Goal: Use online tool/utility: Utilize a website feature to perform a specific function

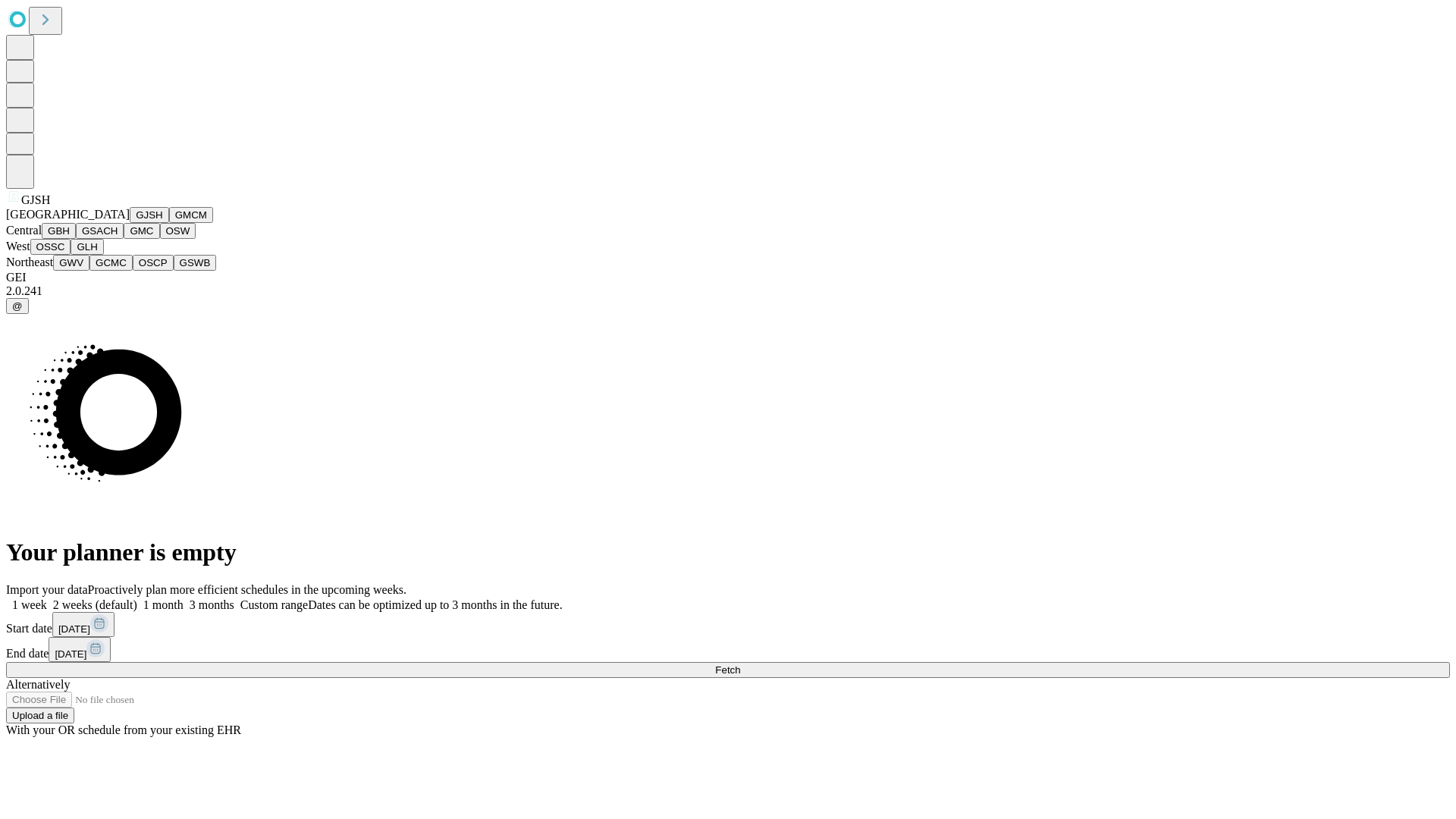
click at [130, 223] on button "GJSH" at bounding box center [149, 215] width 40 height 16
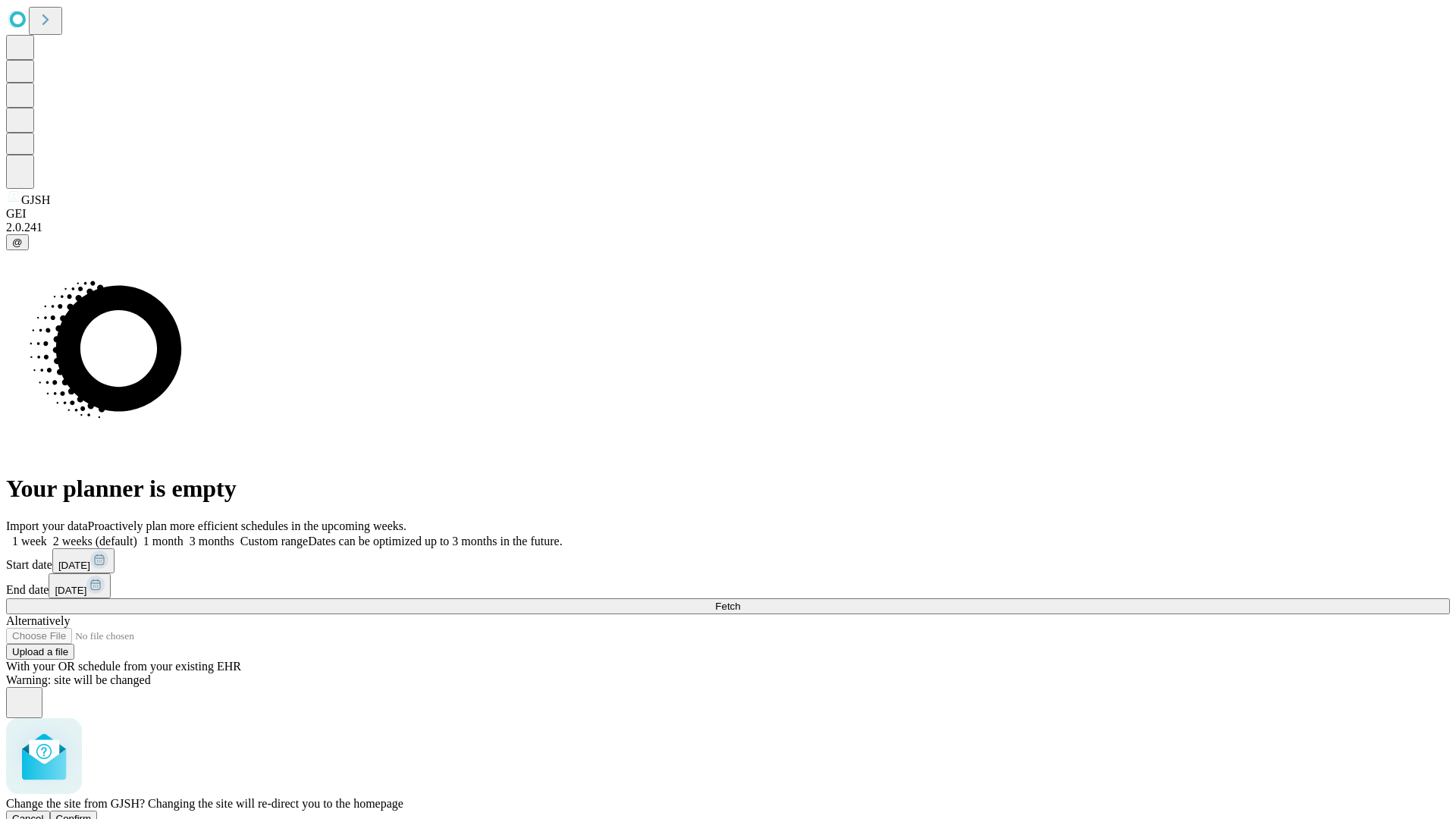
click at [92, 813] on span "Confirm" at bounding box center [74, 818] width 36 height 11
click at [184, 534] on label "1 month" at bounding box center [160, 540] width 46 height 13
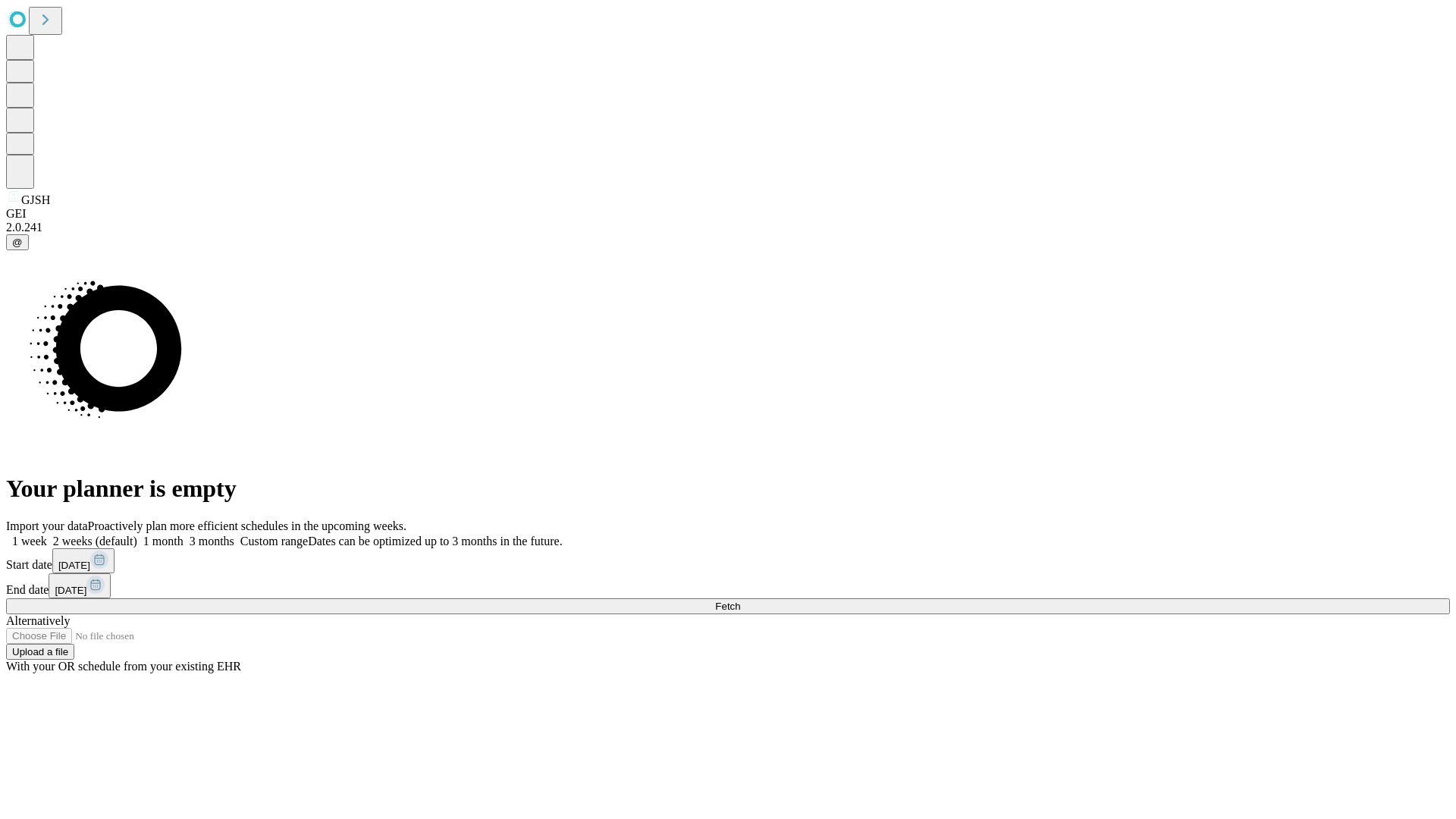
click at [740, 600] on span "Fetch" at bounding box center [727, 605] width 25 height 11
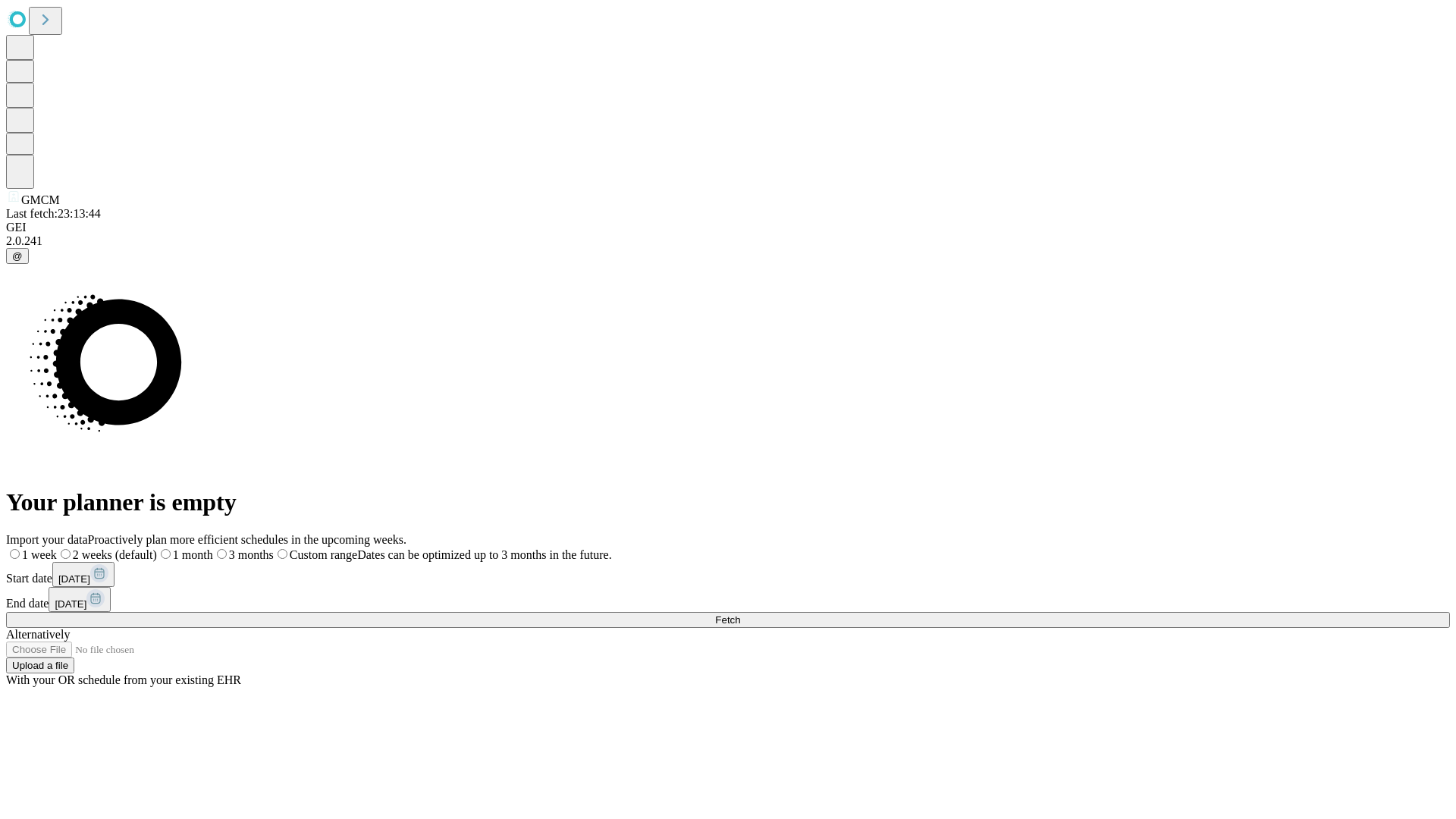
click at [213, 548] on label "1 month" at bounding box center [185, 554] width 56 height 13
click at [740, 614] on span "Fetch" at bounding box center [727, 619] width 25 height 11
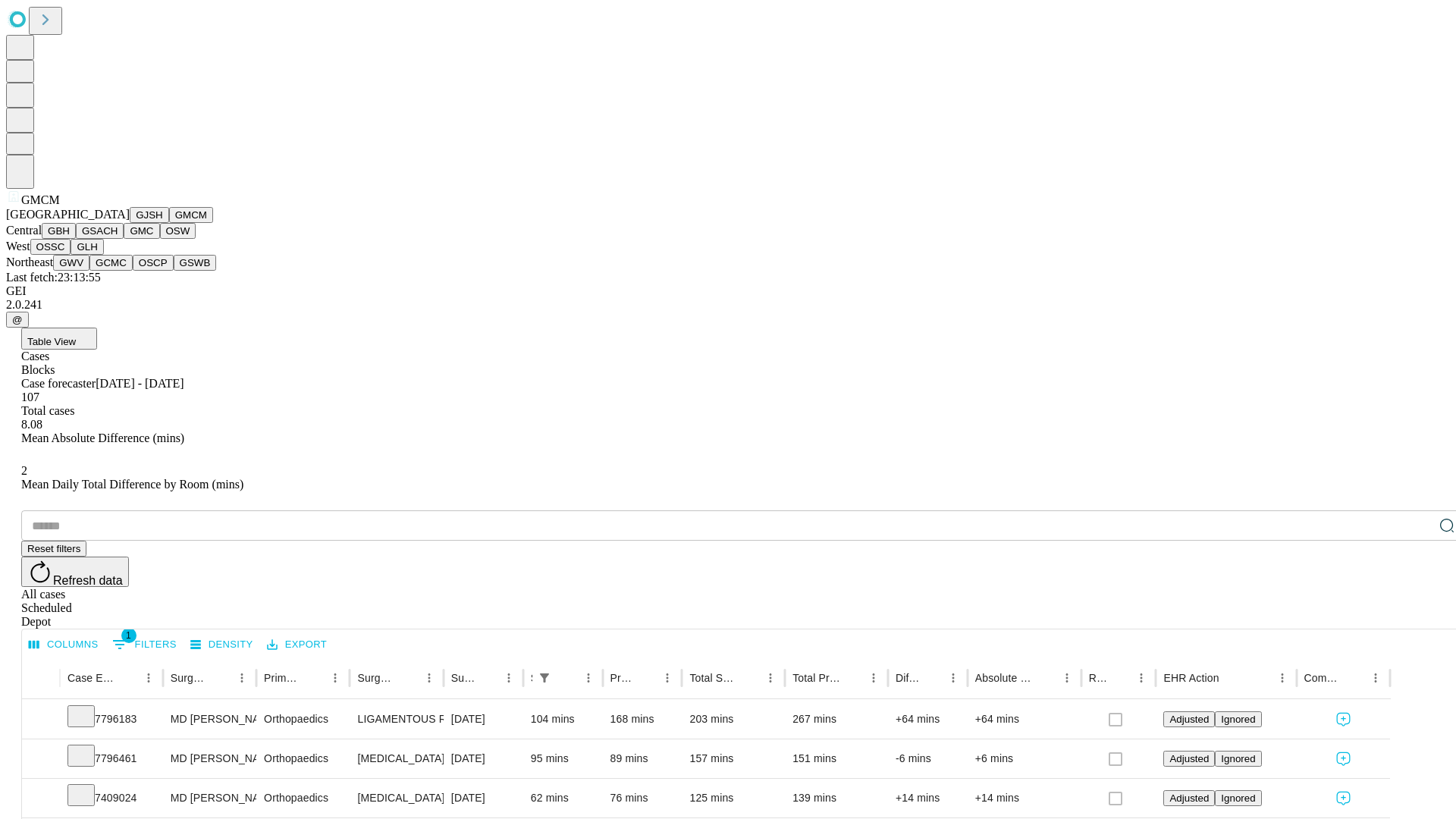
click at [76, 238] on button "GBH" at bounding box center [58, 230] width 34 height 16
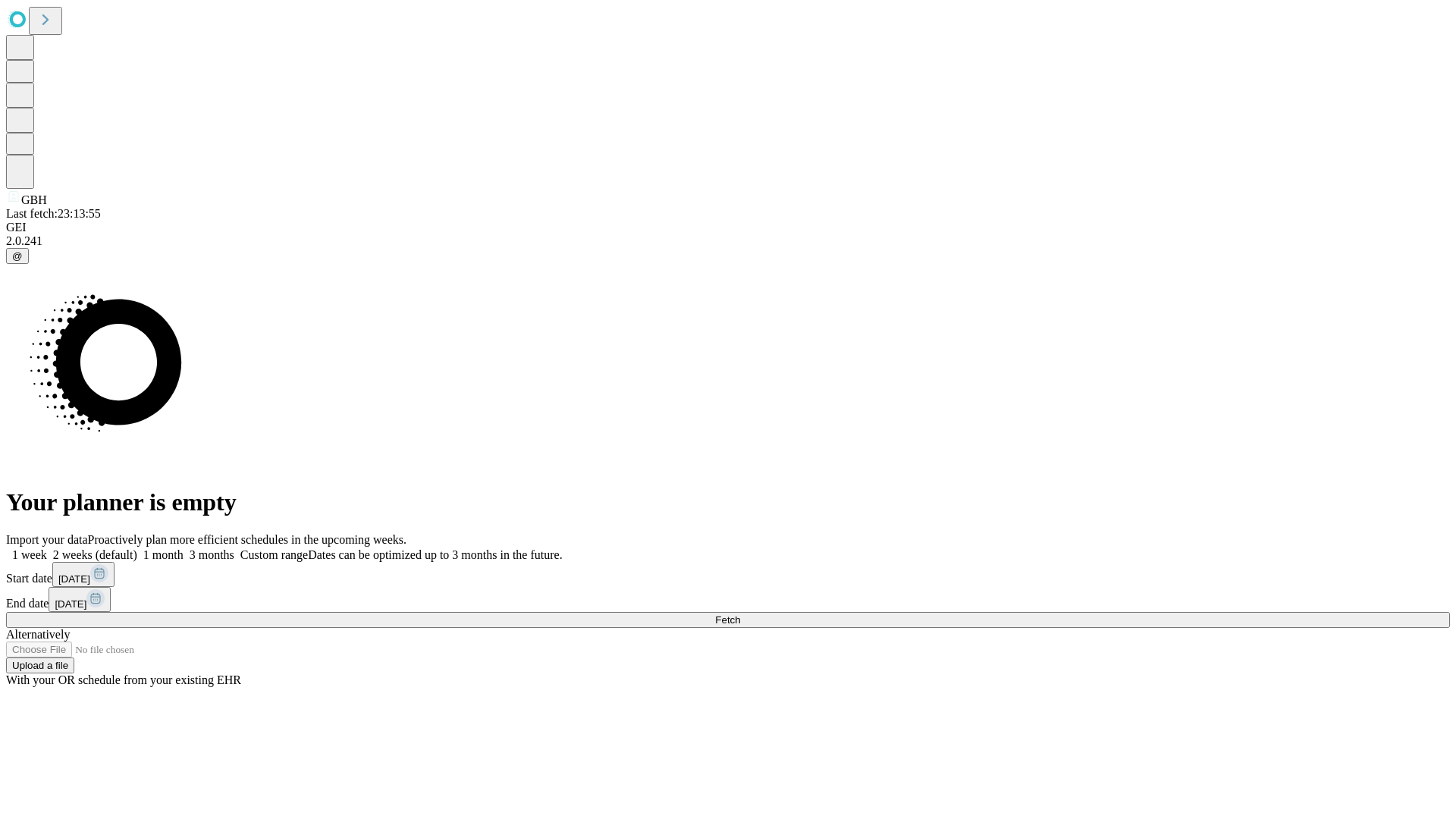
click at [184, 548] on label "1 month" at bounding box center [160, 554] width 46 height 13
click at [740, 614] on span "Fetch" at bounding box center [727, 619] width 25 height 11
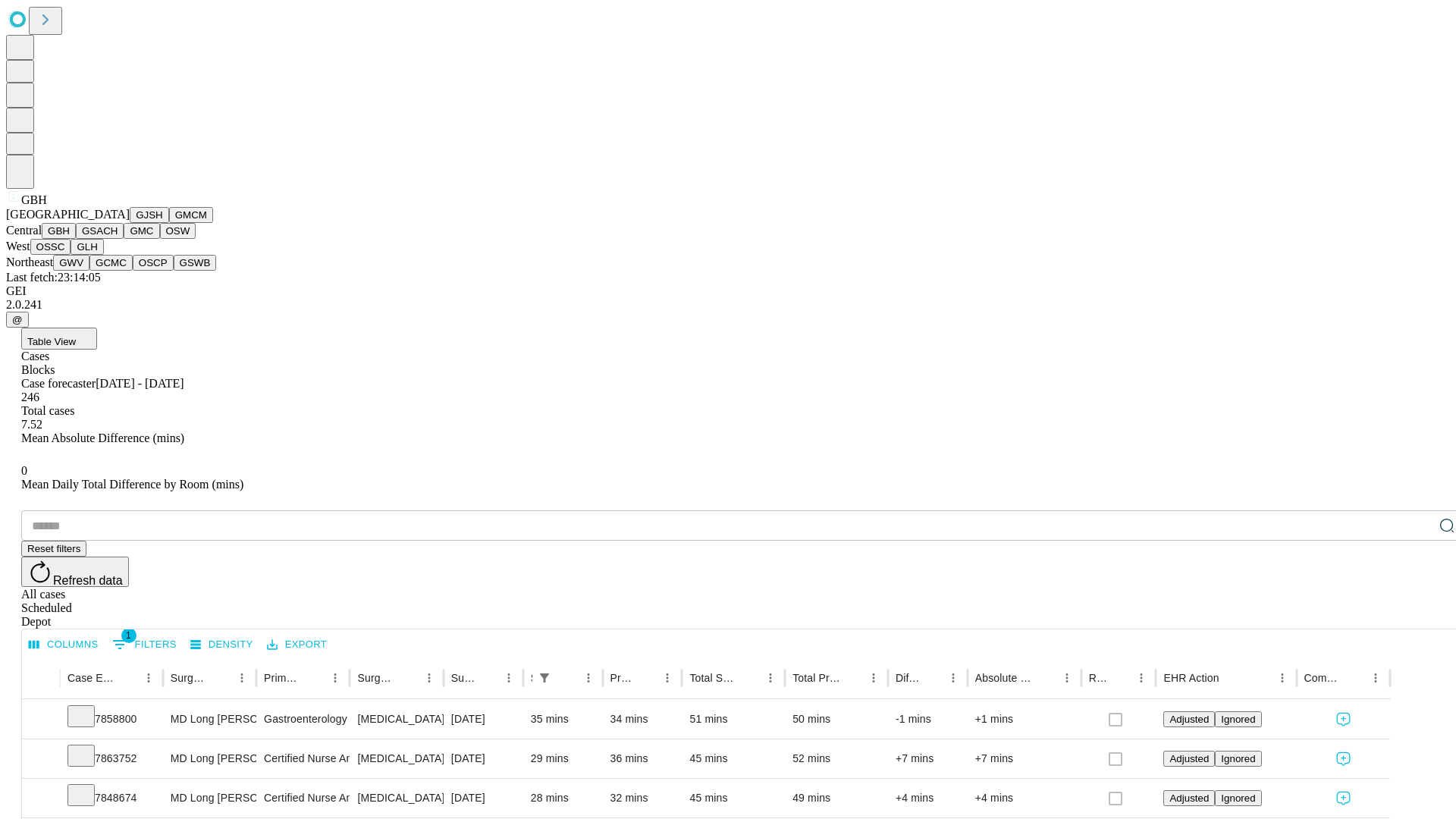
click at [118, 238] on button "GSACH" at bounding box center [100, 230] width 47 height 16
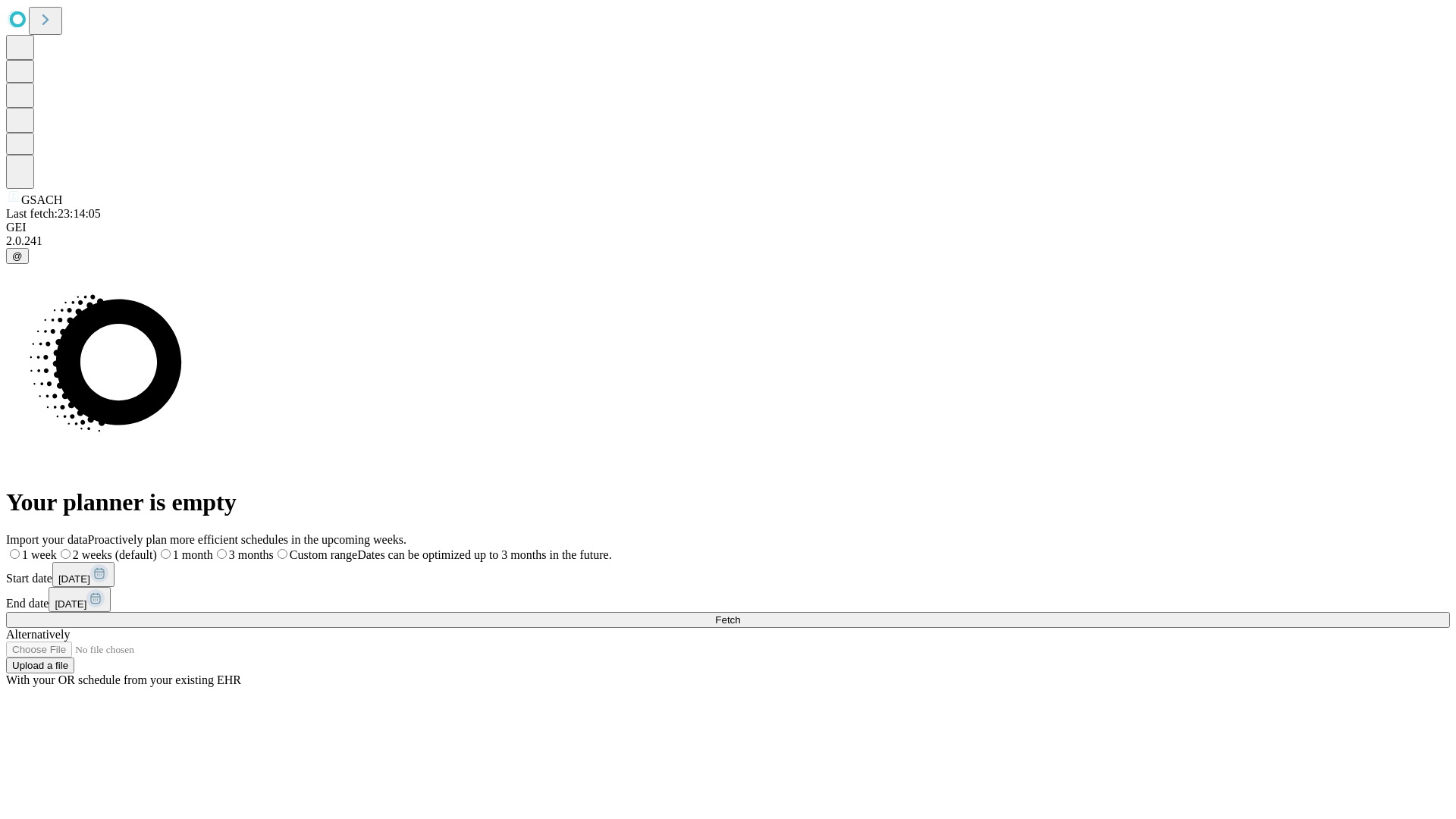
click at [213, 548] on label "1 month" at bounding box center [185, 554] width 56 height 13
click at [740, 614] on span "Fetch" at bounding box center [727, 619] width 25 height 11
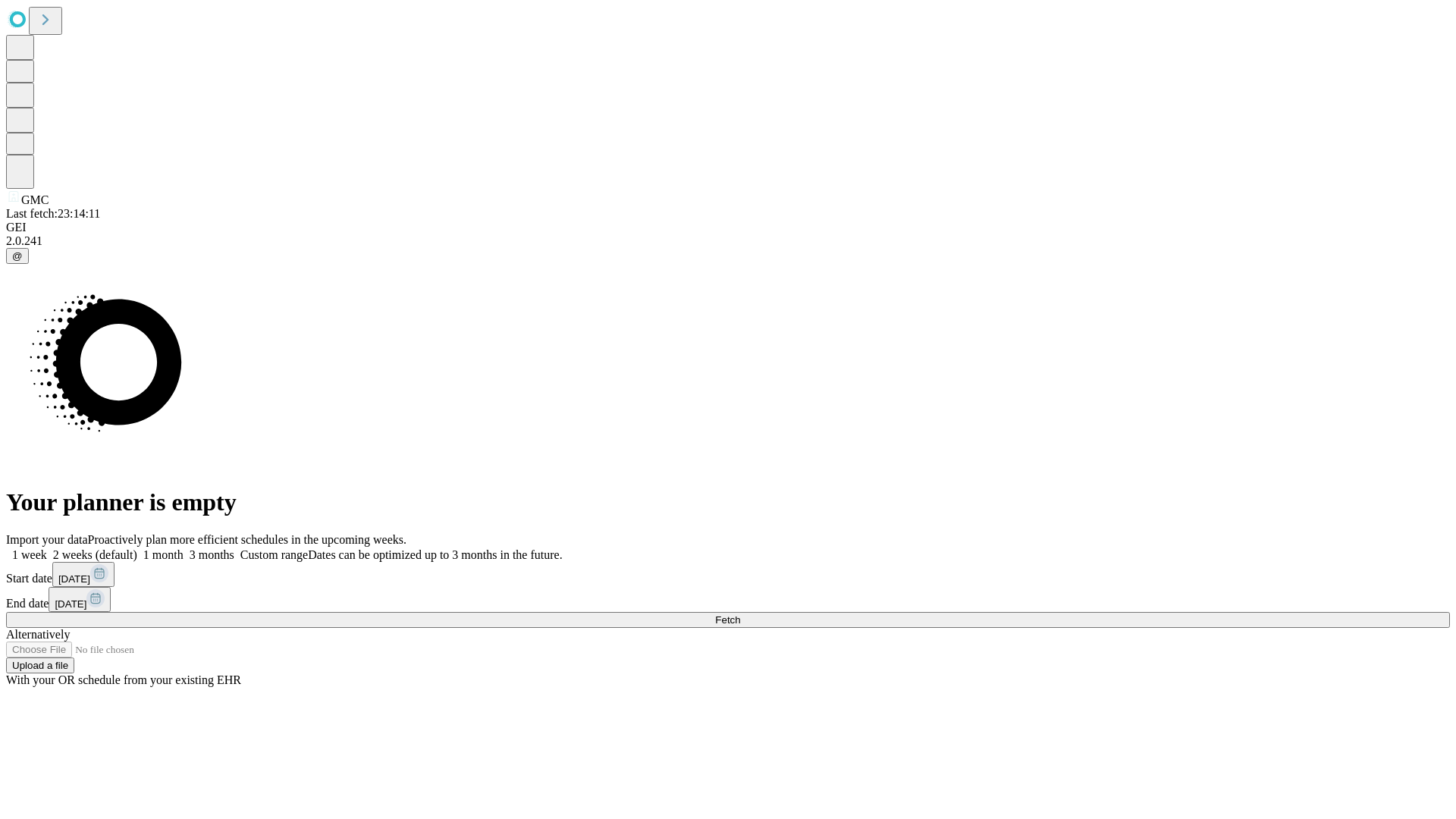
click at [184, 548] on label "1 month" at bounding box center [160, 554] width 46 height 13
click at [740, 614] on span "Fetch" at bounding box center [727, 619] width 25 height 11
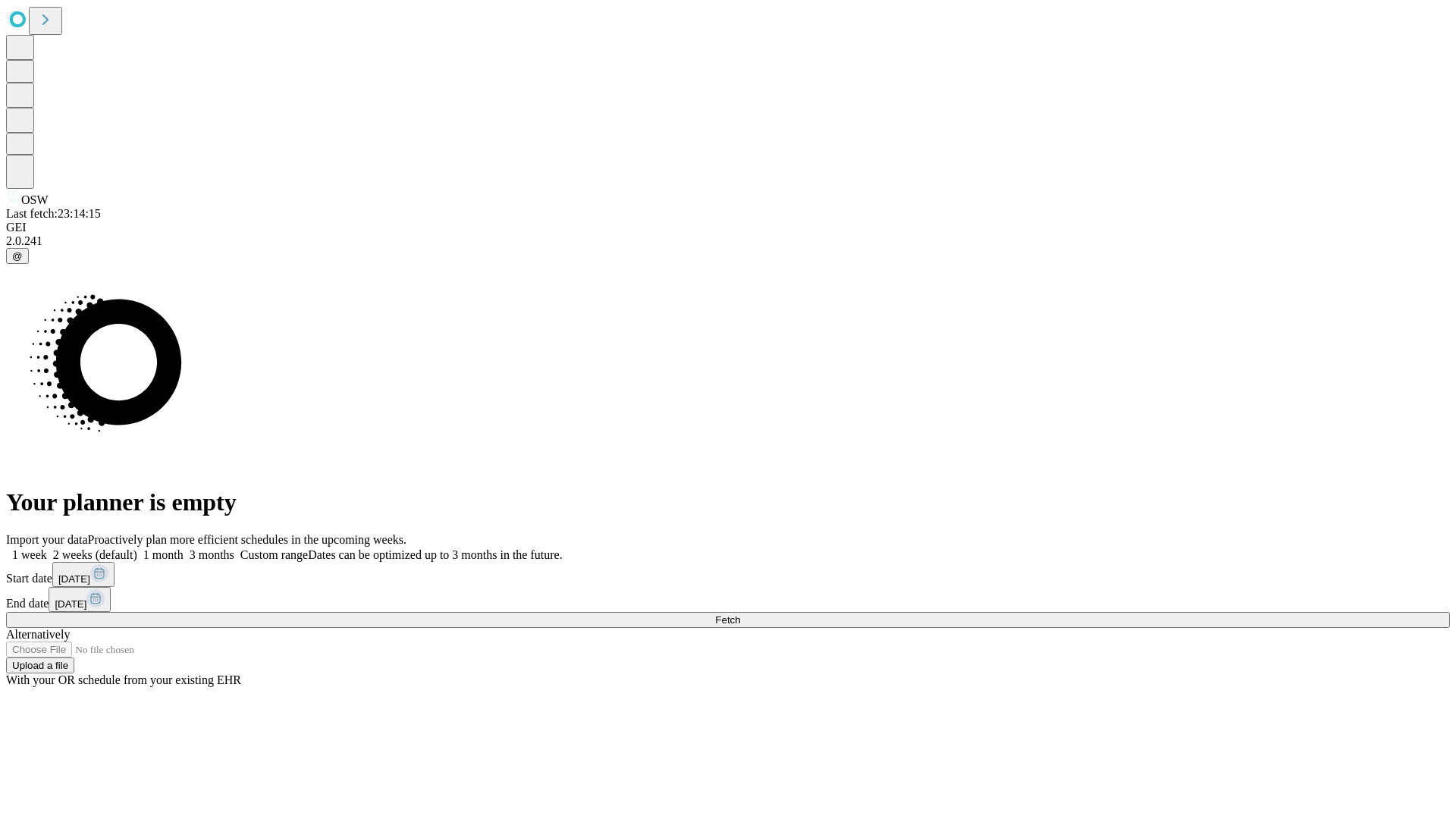
click at [740, 614] on span "Fetch" at bounding box center [727, 619] width 25 height 11
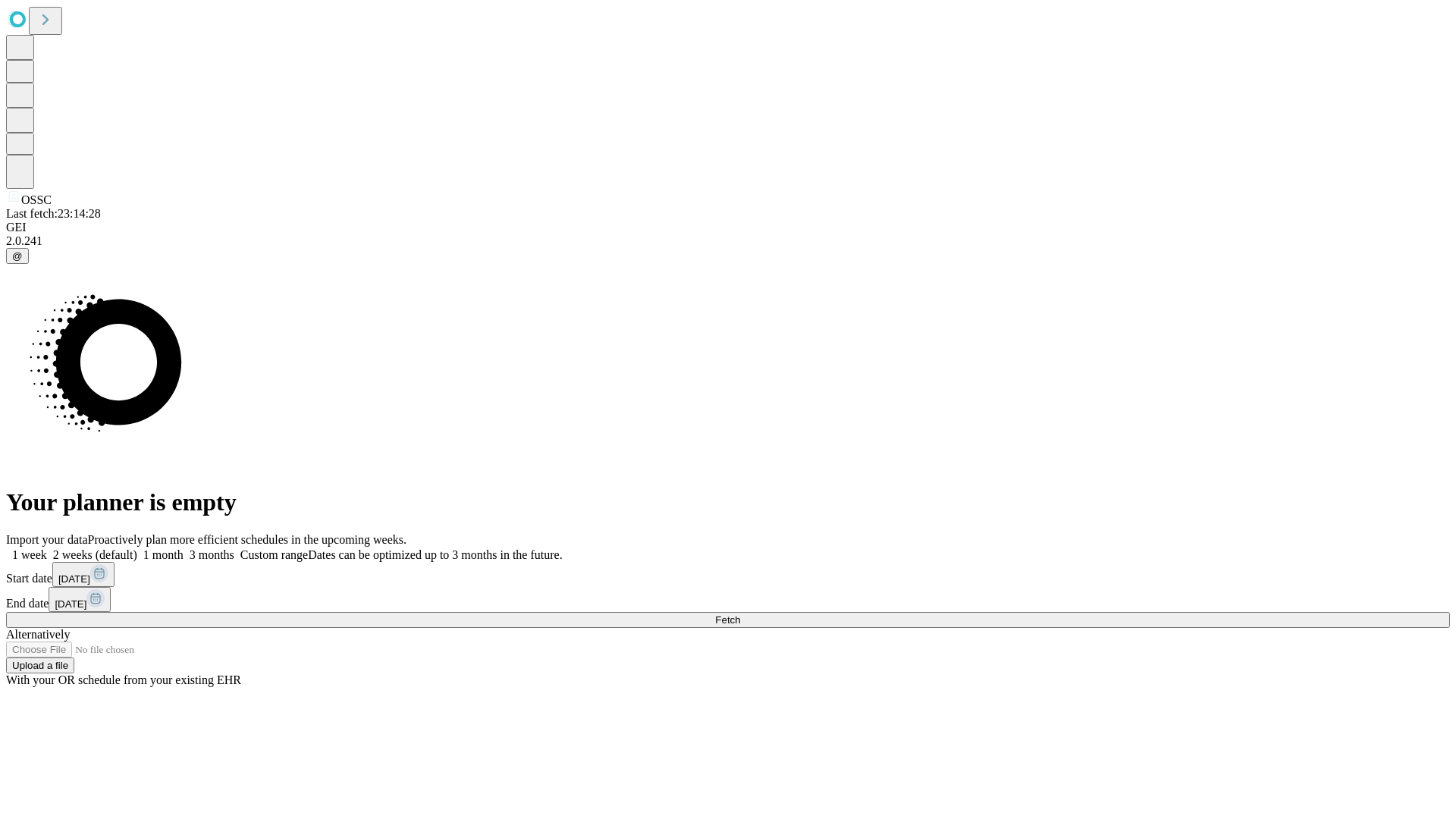
click at [184, 548] on label "1 month" at bounding box center [160, 554] width 46 height 13
click at [740, 614] on span "Fetch" at bounding box center [727, 619] width 25 height 11
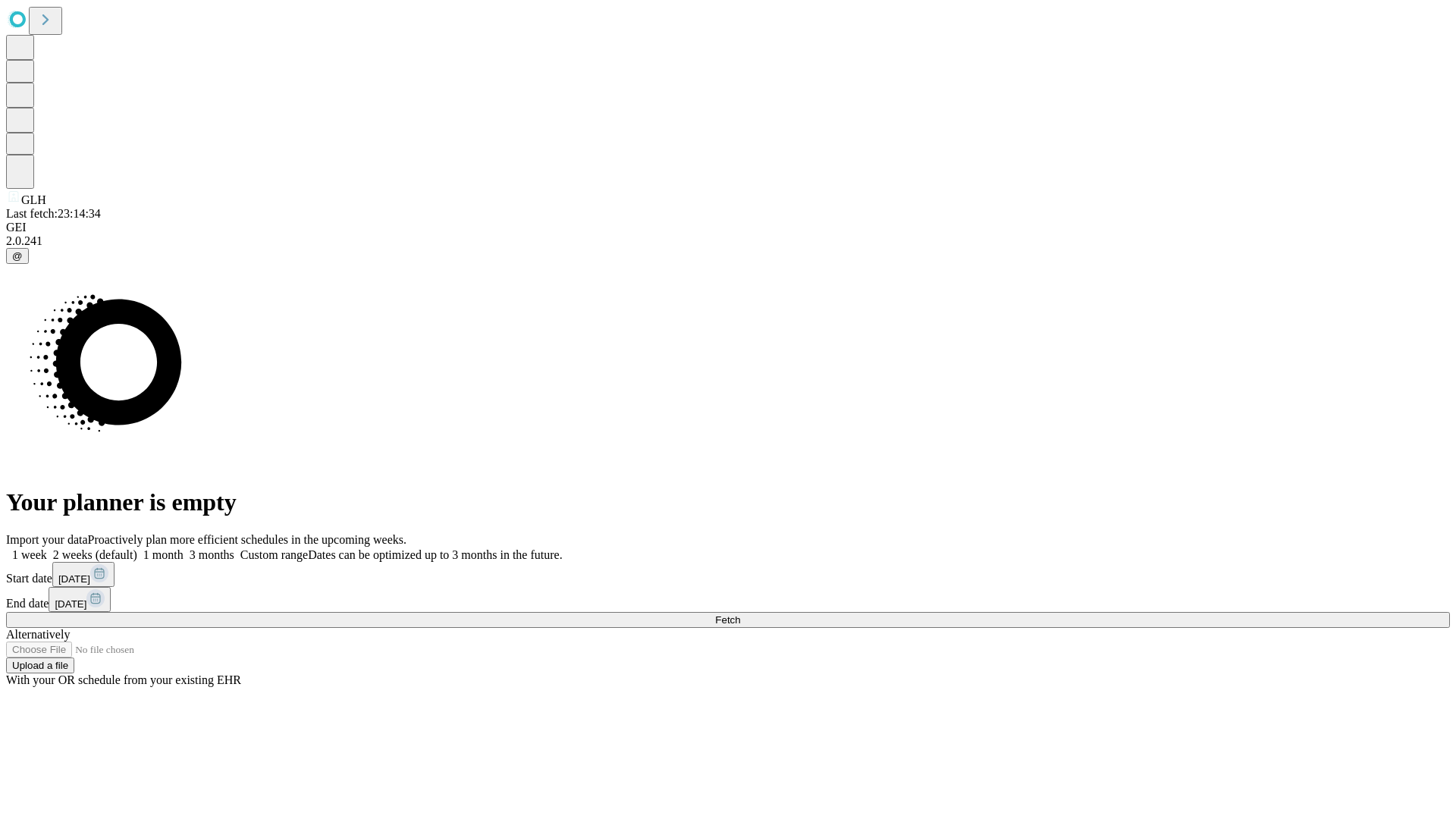
click at [184, 548] on label "1 month" at bounding box center [160, 554] width 46 height 13
click at [740, 614] on span "Fetch" at bounding box center [727, 619] width 25 height 11
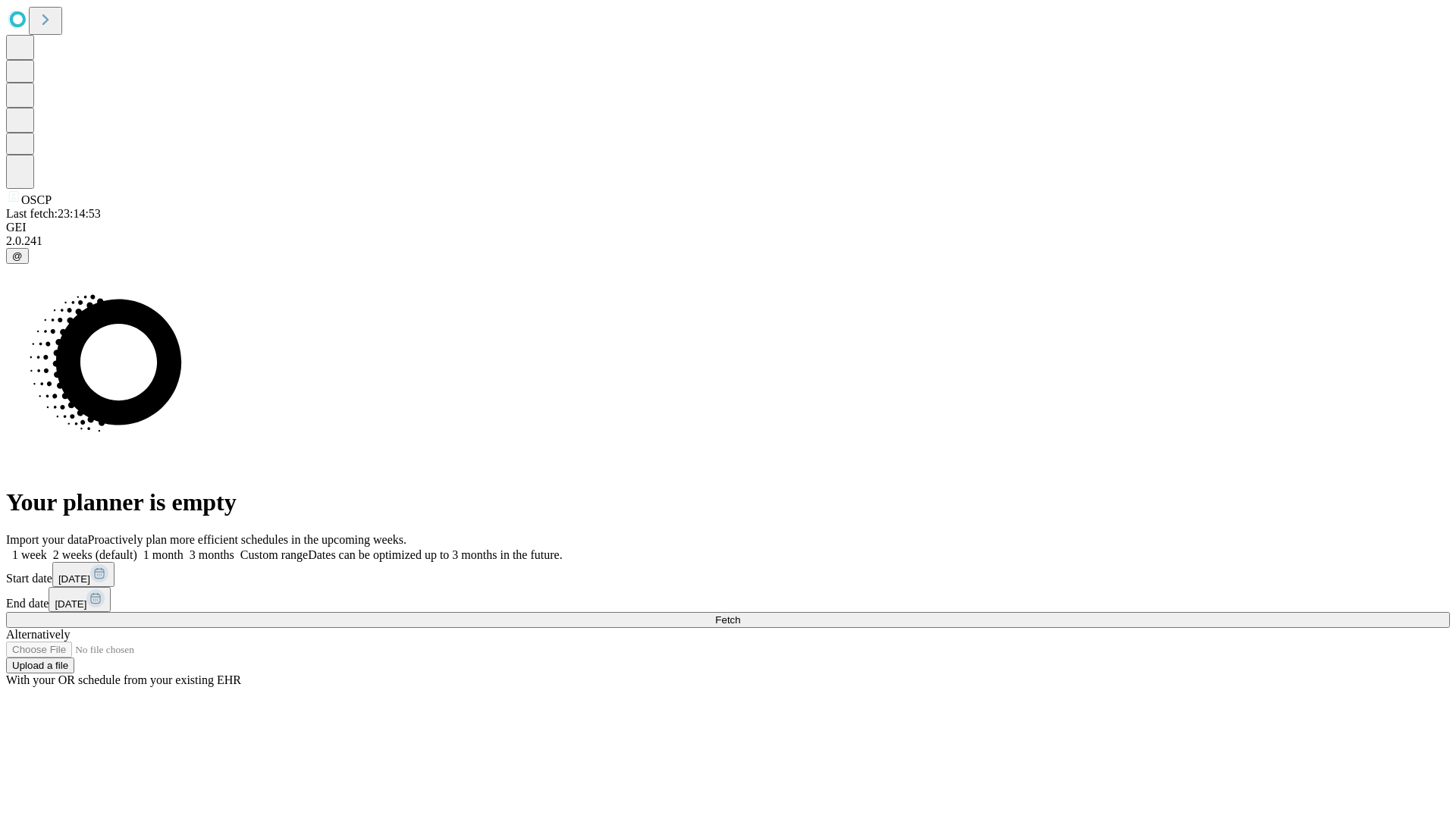
click at [184, 548] on label "1 month" at bounding box center [160, 554] width 46 height 13
click at [740, 614] on span "Fetch" at bounding box center [727, 619] width 25 height 11
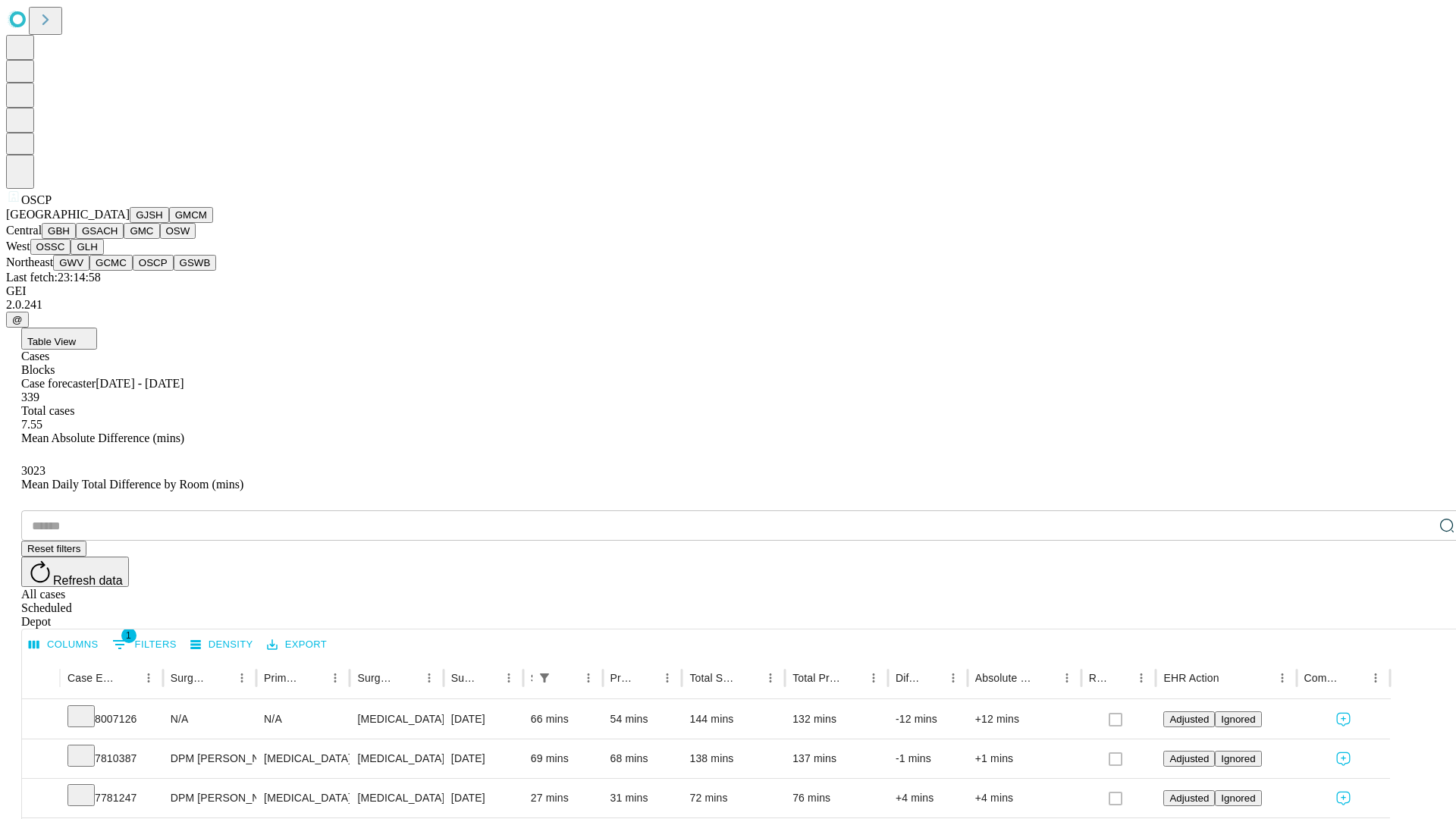
click at [174, 271] on button "GSWB" at bounding box center [196, 263] width 44 height 16
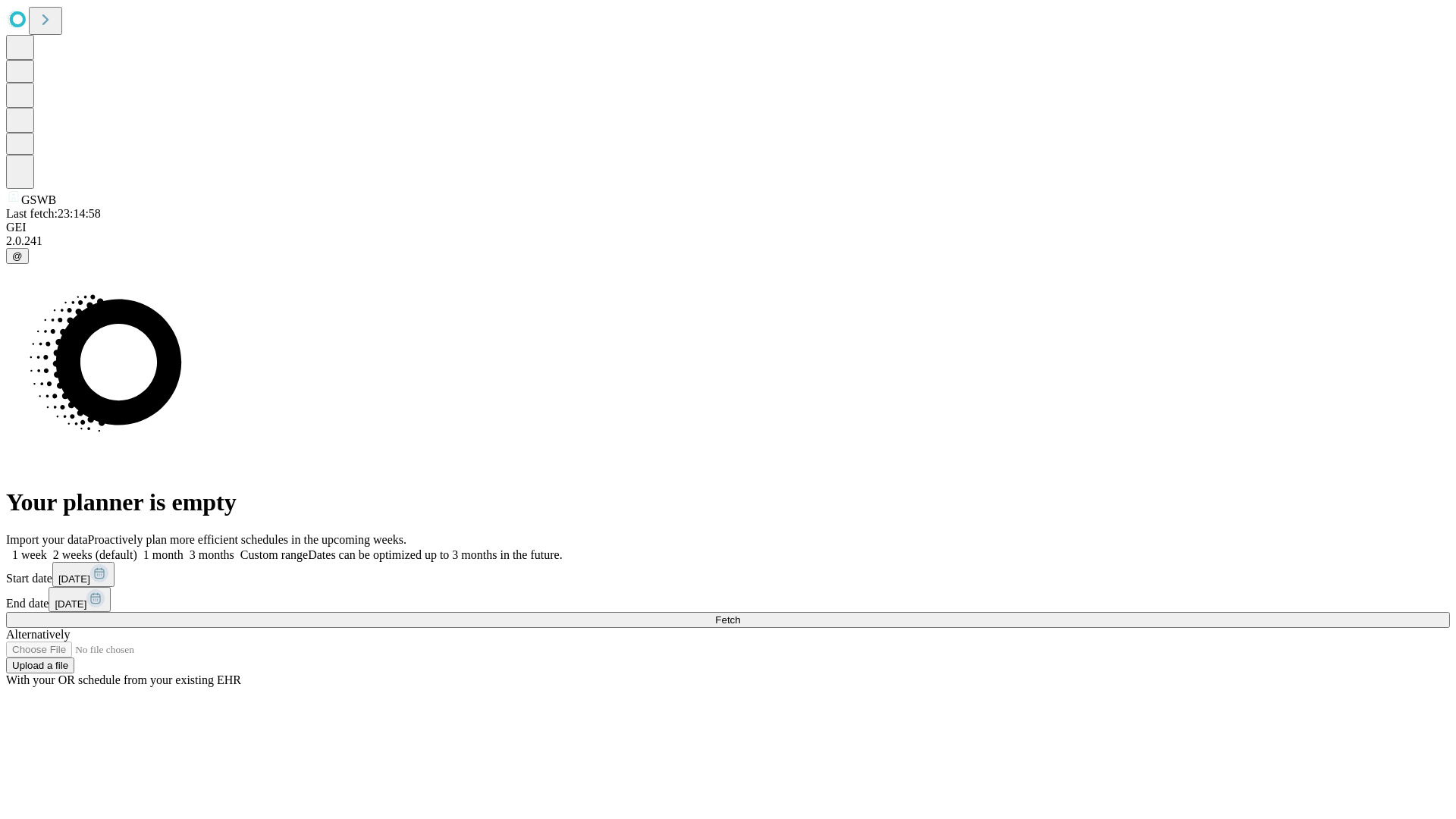
click at [184, 548] on label "1 month" at bounding box center [160, 554] width 46 height 13
click at [740, 614] on span "Fetch" at bounding box center [727, 619] width 25 height 11
